Goal: Transaction & Acquisition: Download file/media

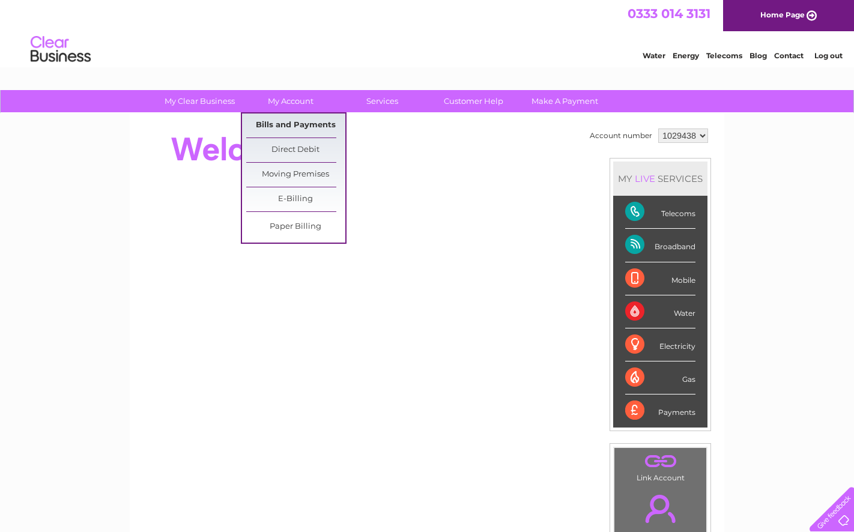
click at [301, 123] on link "Bills and Payments" at bounding box center [295, 125] width 99 height 24
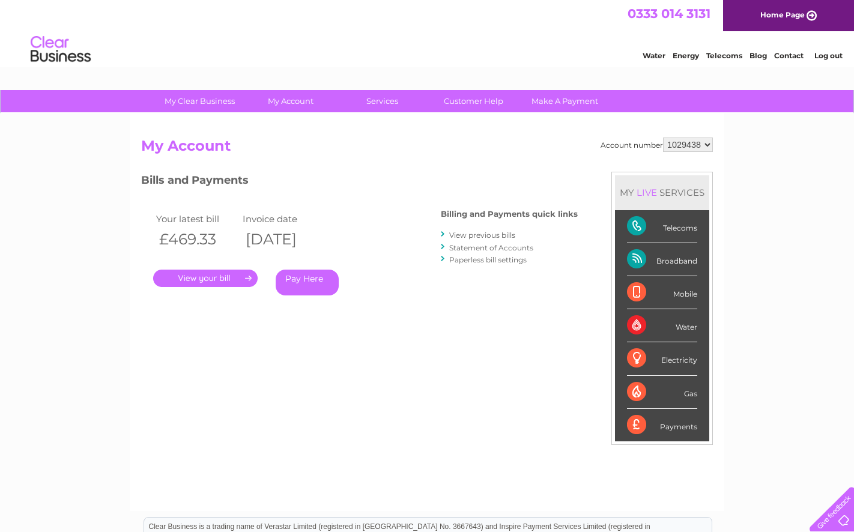
click at [216, 276] on link "." at bounding box center [205, 278] width 104 height 17
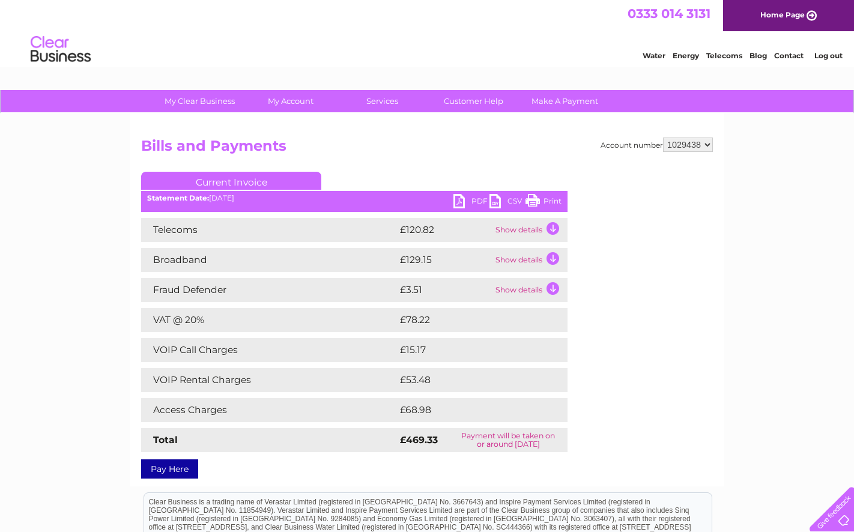
click at [476, 199] on link "PDF" at bounding box center [471, 202] width 36 height 17
